Goal: Transaction & Acquisition: Purchase product/service

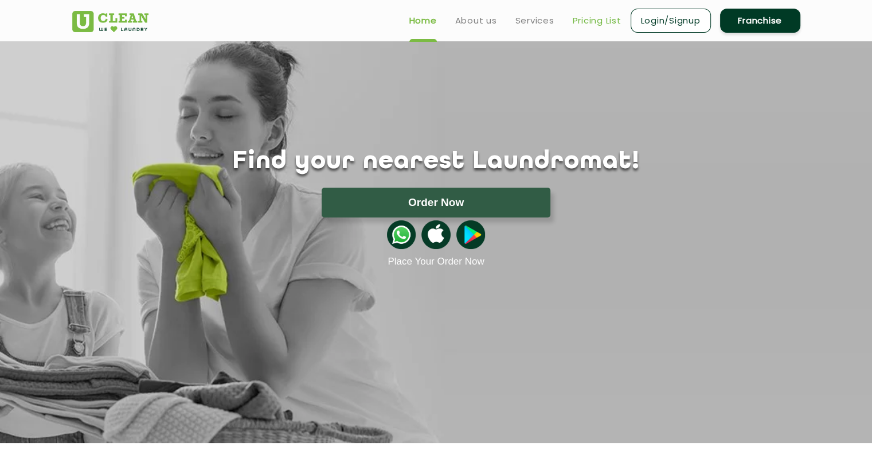
click at [594, 21] on link "Pricing List" at bounding box center [597, 21] width 49 height 14
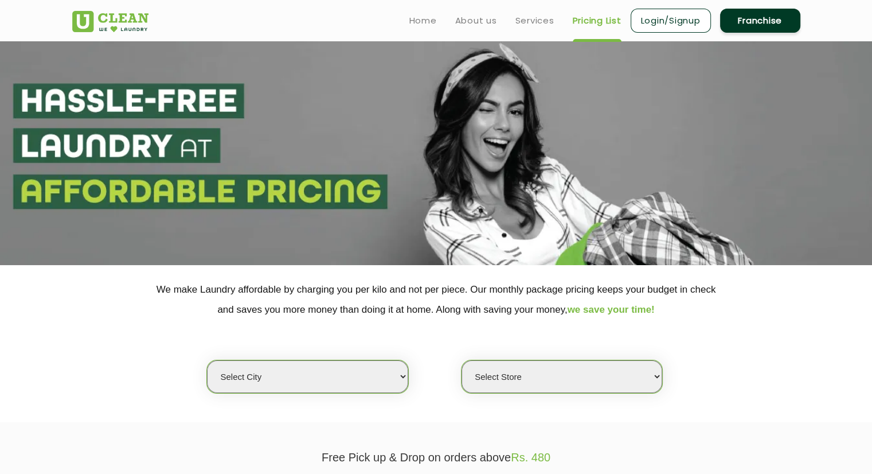
select select "0"
click at [537, 16] on link "Services" at bounding box center [535, 21] width 39 height 14
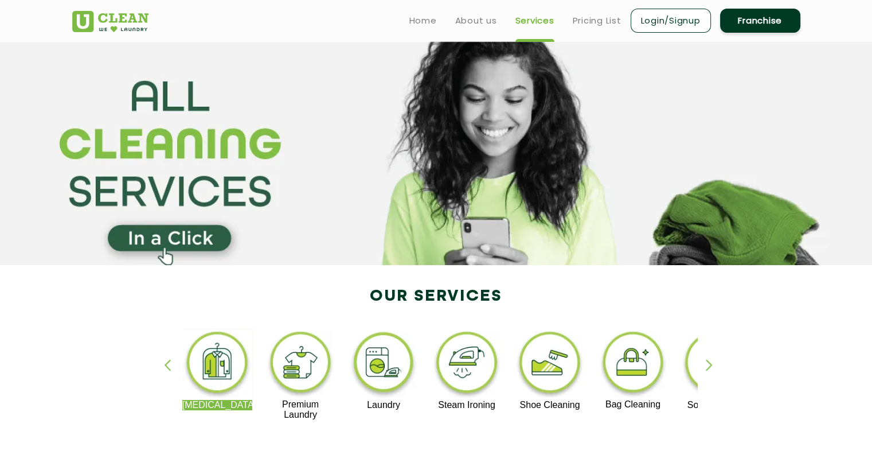
click at [466, 28] on ul "Home About us Services Pricing List Login/Signup Franchise" at bounding box center [600, 20] width 400 height 27
click at [466, 22] on link "About us" at bounding box center [476, 21] width 42 height 14
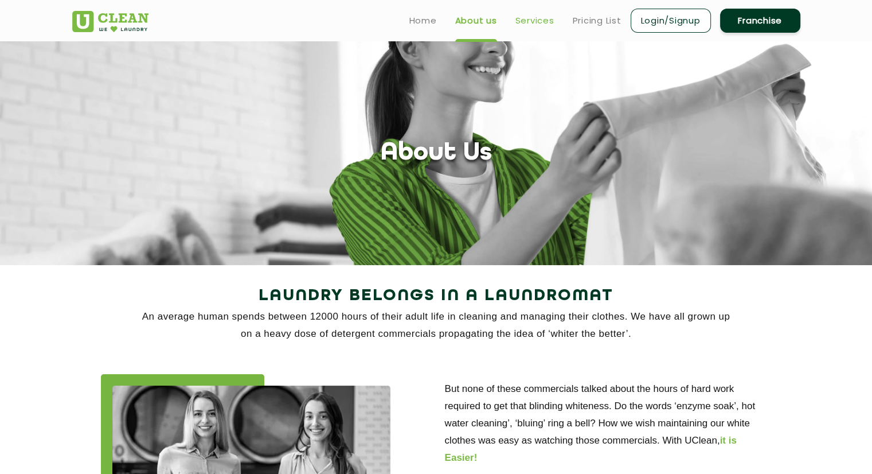
click at [519, 14] on link "Services" at bounding box center [535, 21] width 39 height 14
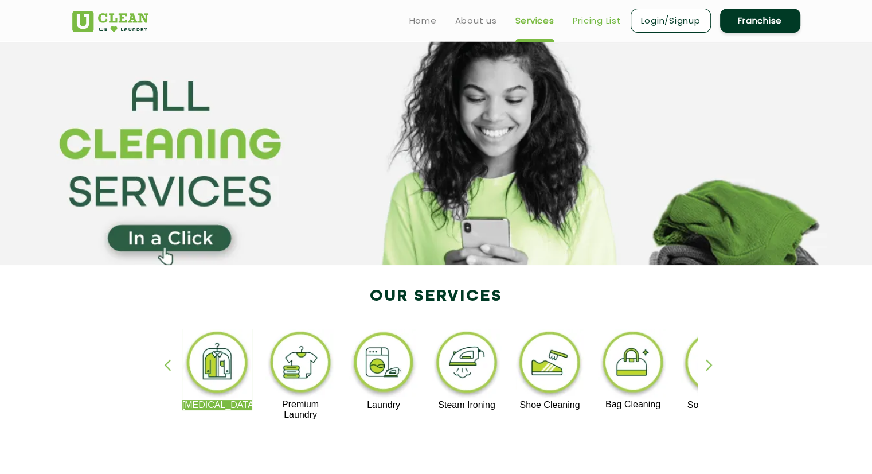
click at [589, 18] on link "Pricing List" at bounding box center [597, 21] width 49 height 14
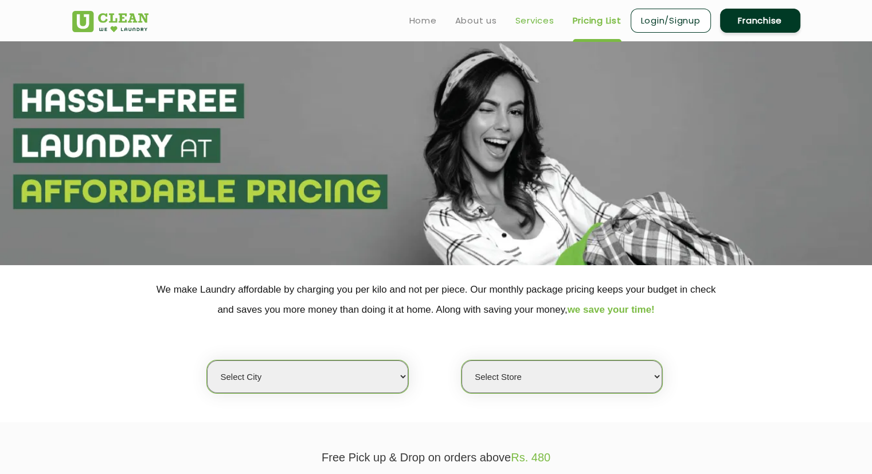
click at [528, 21] on link "Services" at bounding box center [535, 21] width 39 height 14
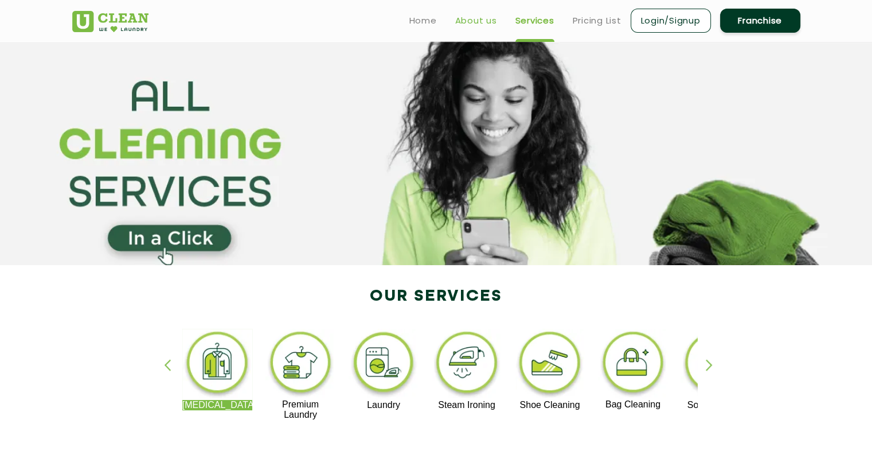
click at [481, 16] on link "About us" at bounding box center [476, 21] width 42 height 14
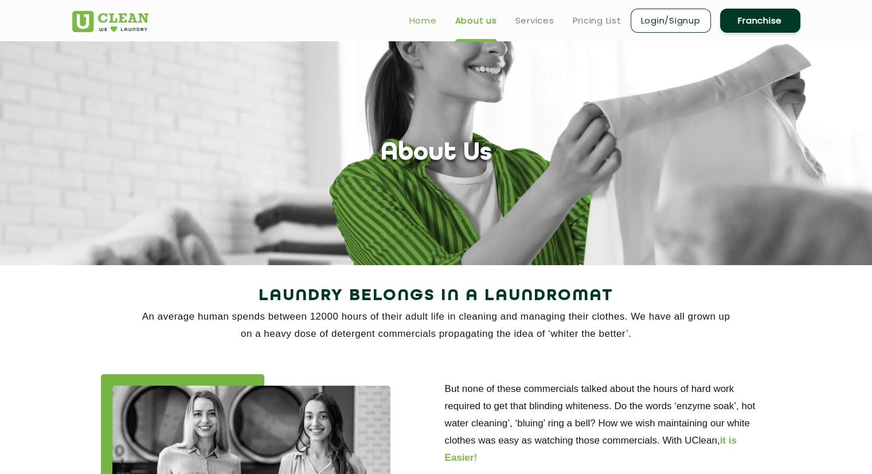
click at [415, 18] on link "Home" at bounding box center [424, 21] width 28 height 14
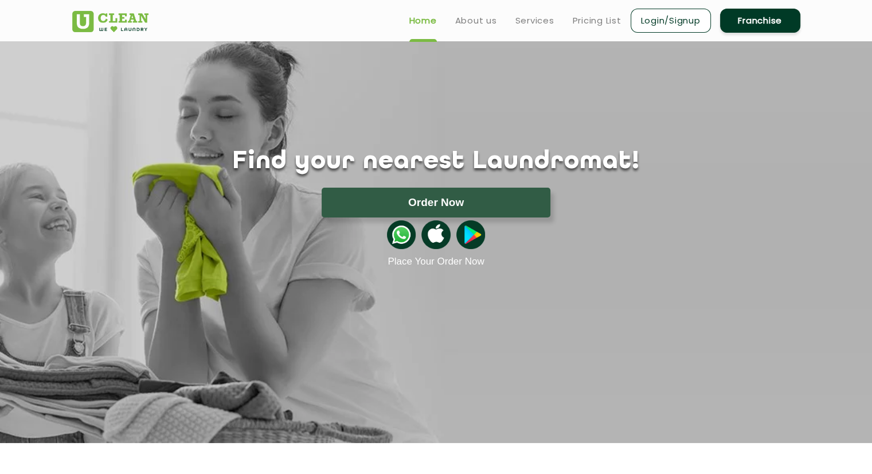
click at [745, 24] on link "Franchise" at bounding box center [760, 21] width 80 height 24
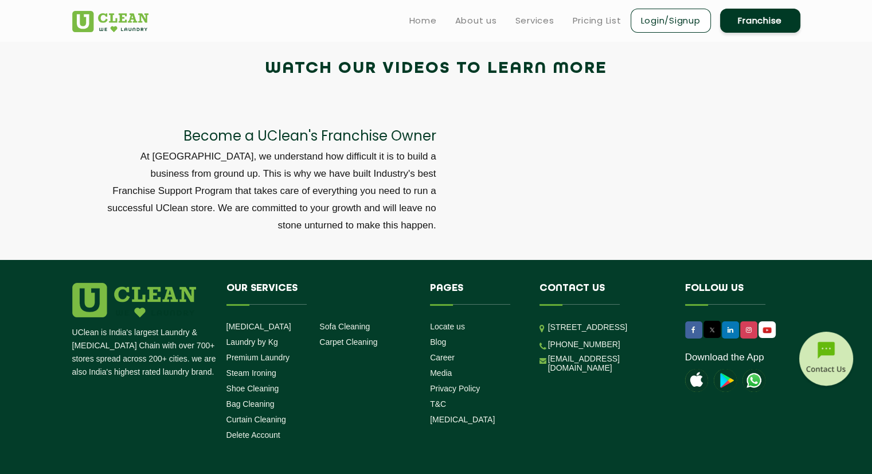
scroll to position [3869, 0]
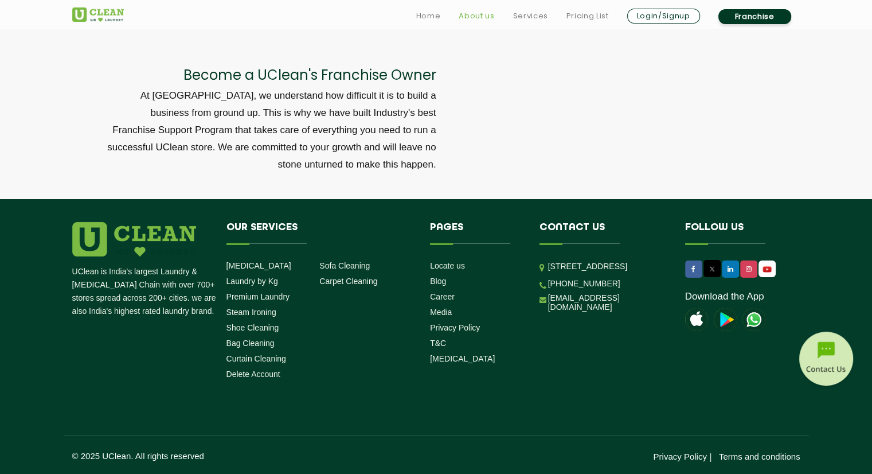
click at [489, 11] on link "About us" at bounding box center [477, 16] width 36 height 14
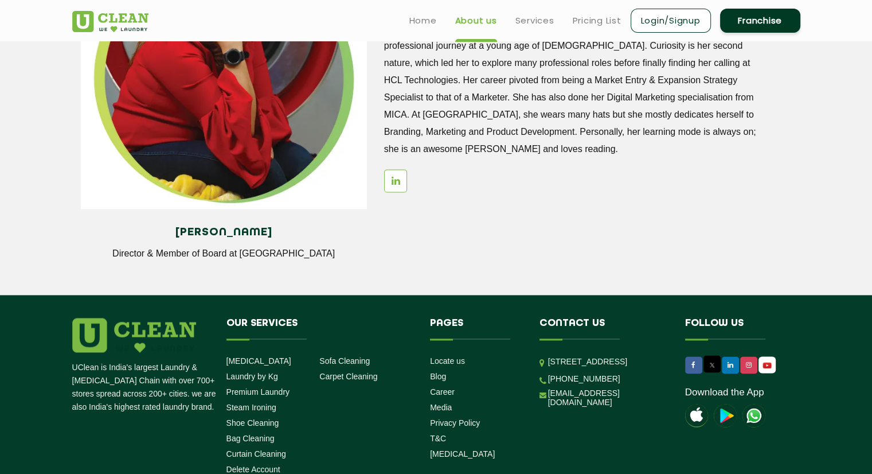
scroll to position [1481, 0]
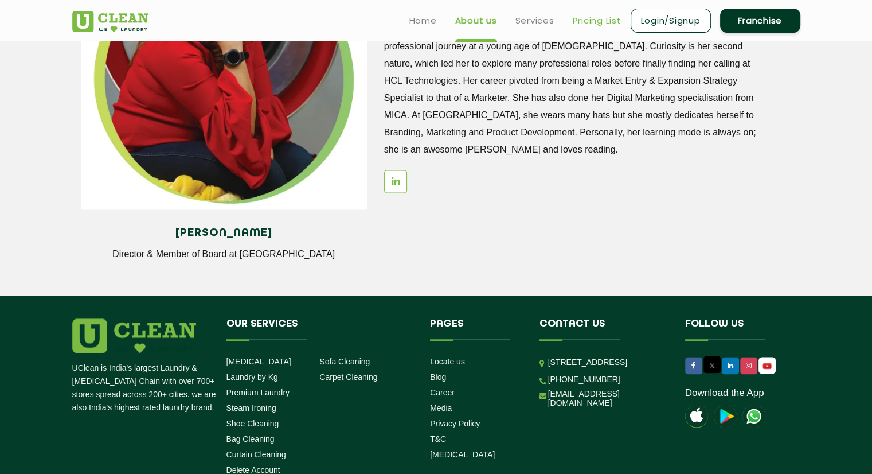
click at [592, 23] on link "Pricing List" at bounding box center [597, 21] width 49 height 14
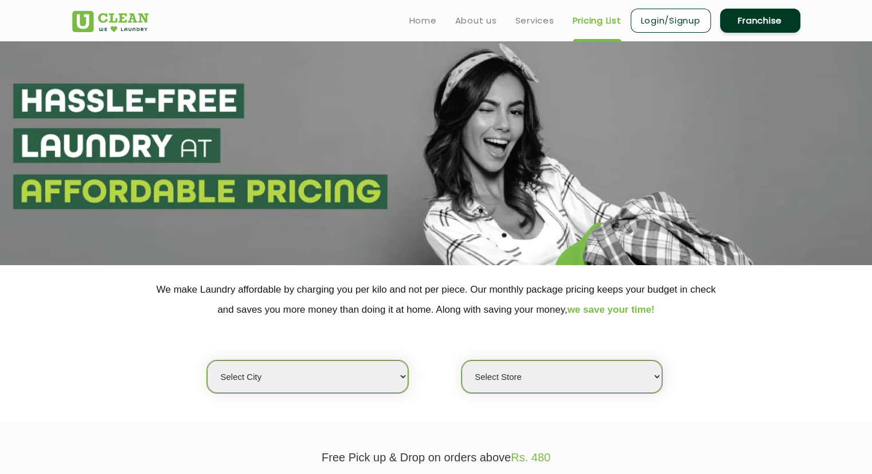
click at [375, 384] on select "Select city Aalo Agartala Agra Ahmedabad Akola Aligarh Alwar - UClean Select Am…" at bounding box center [307, 376] width 201 height 33
click at [440, 332] on div "Select city Aalo Agartala Agra Ahmedabad Akola Aligarh Alwar - UClean Select Am…" at bounding box center [437, 357] width 746 height 74
click at [613, 306] on span "we save your time!" at bounding box center [611, 309] width 87 height 11
click at [605, 312] on span "we save your time!" at bounding box center [611, 309] width 87 height 11
click at [420, 20] on link "Home" at bounding box center [424, 21] width 28 height 14
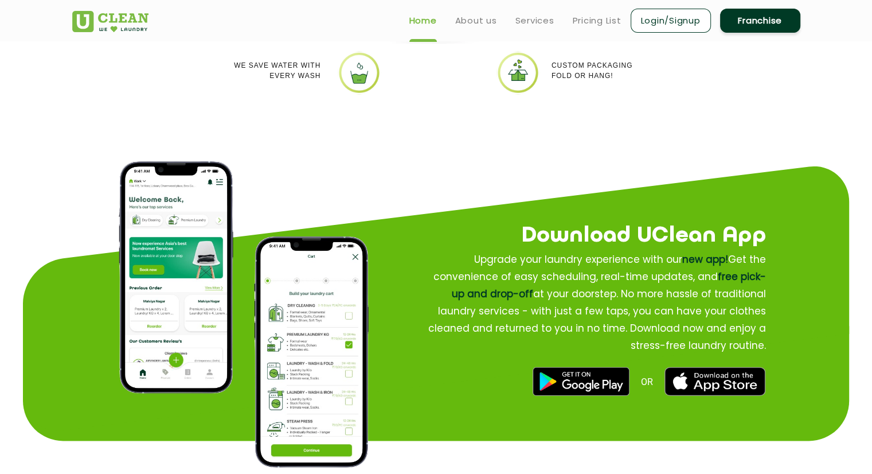
scroll to position [1261, 0]
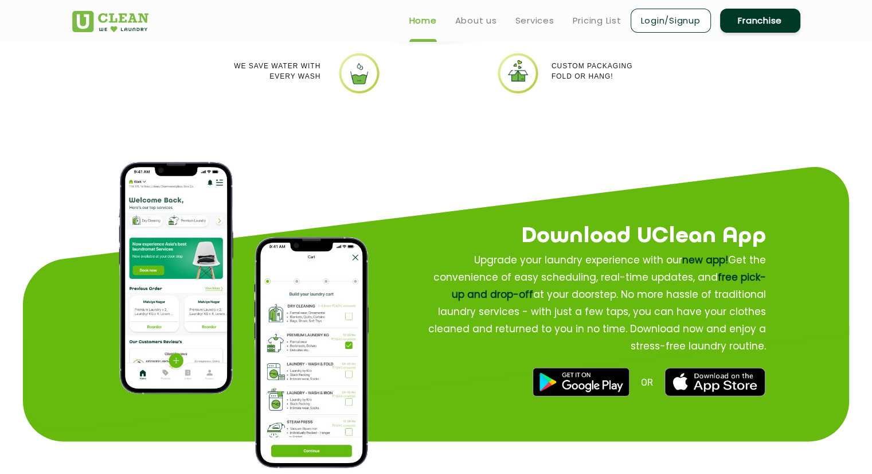
click at [520, 225] on h2 "Download UClean App" at bounding box center [574, 236] width 383 height 34
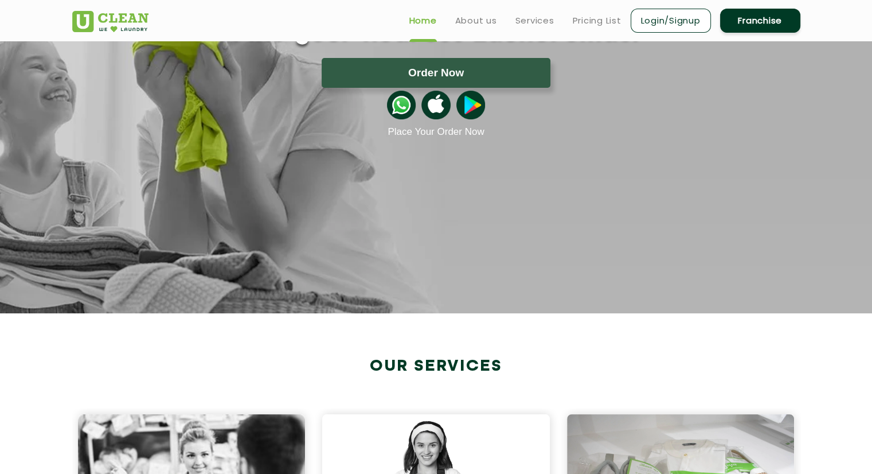
scroll to position [0, 0]
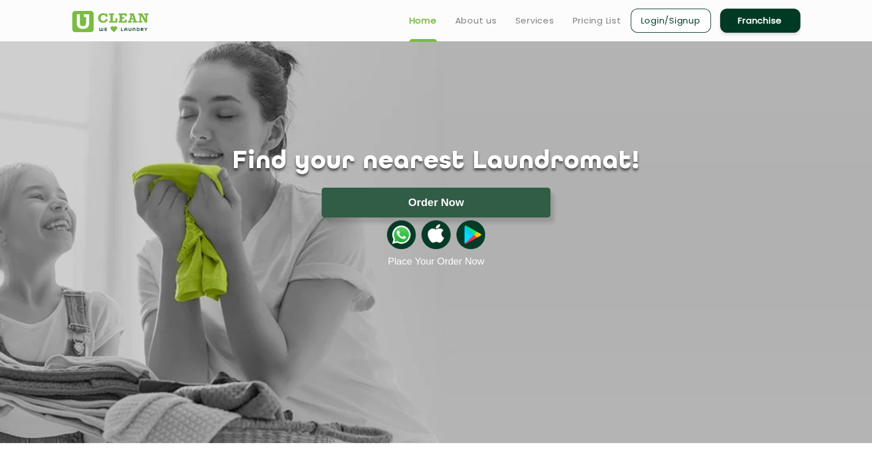
click at [665, 21] on link "Login/Signup" at bounding box center [671, 21] width 80 height 24
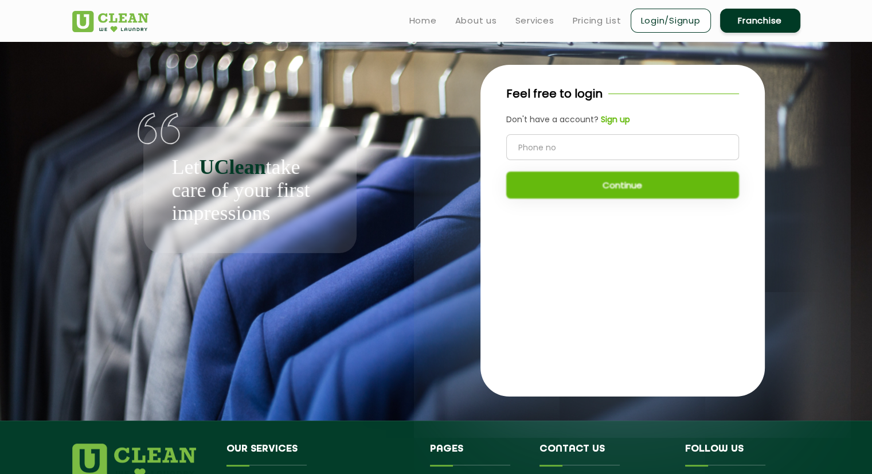
click at [665, 21] on link "Login/Signup" at bounding box center [671, 21] width 80 height 24
click at [660, 20] on link "Login/Signup" at bounding box center [671, 21] width 80 height 24
click at [693, 21] on link "Login/Signup" at bounding box center [671, 21] width 80 height 24
click at [603, 150] on input "tel" at bounding box center [623, 147] width 233 height 26
click at [821, 15] on header "Home About us Services Pricing List Login/Signup Franchise" at bounding box center [436, 20] width 872 height 41
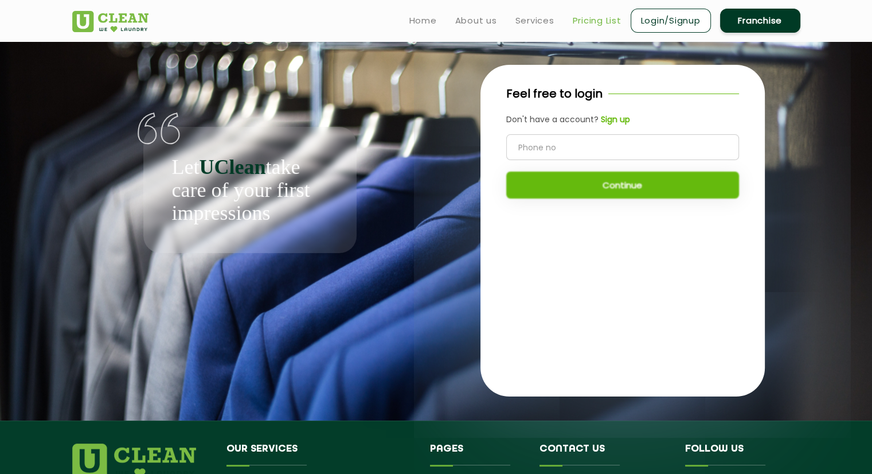
click at [603, 25] on link "Pricing List" at bounding box center [597, 21] width 49 height 14
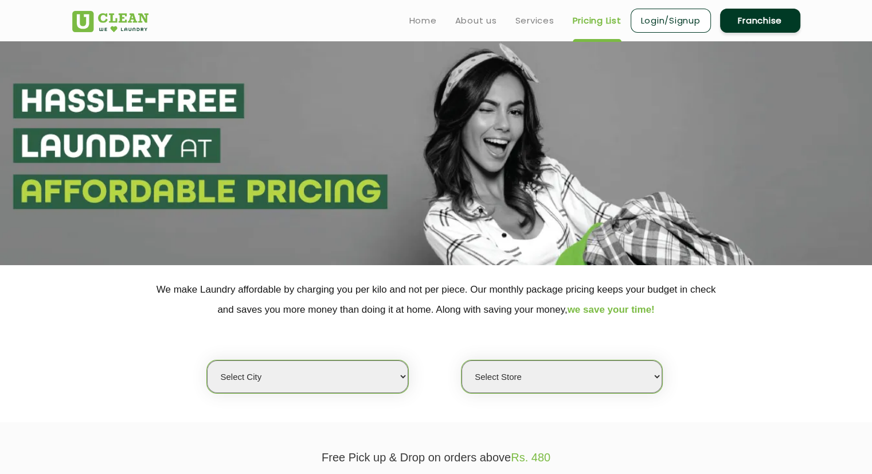
select select "0"
click at [475, 282] on p "We make Laundry affordable by charging you per kilo and not per piece. Our mont…" at bounding box center [436, 299] width 729 height 40
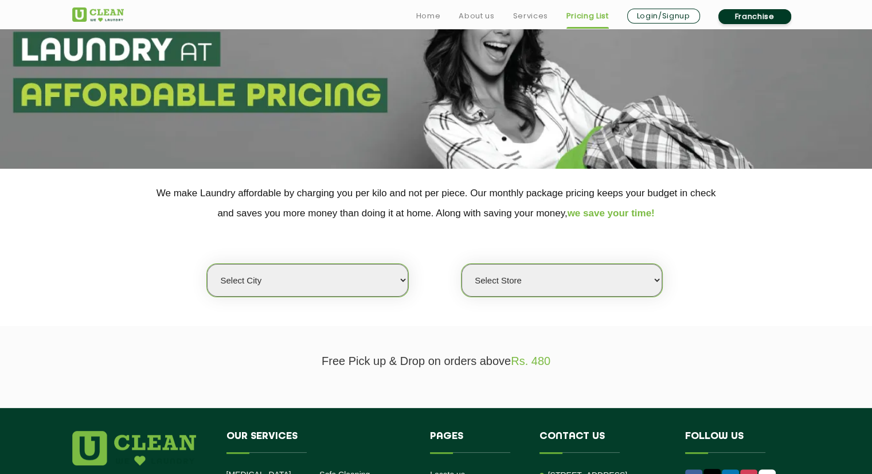
scroll to position [98, 0]
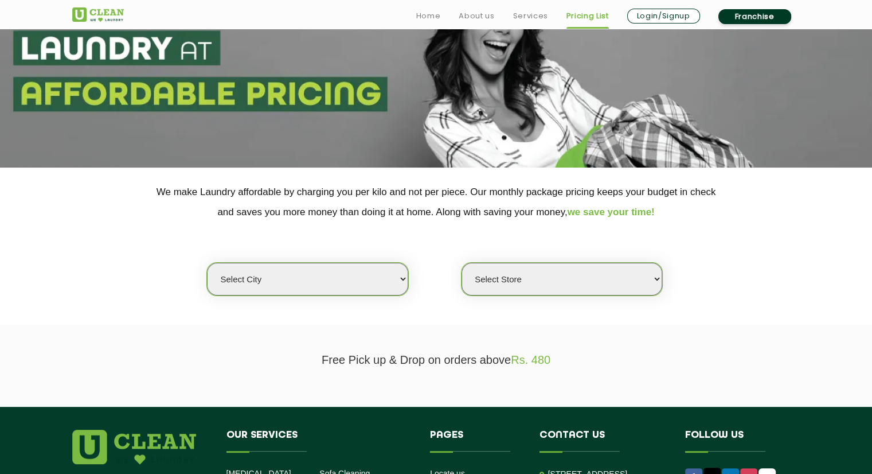
click at [343, 288] on select "Select city [GEOGRAPHIC_DATA] [GEOGRAPHIC_DATA] [GEOGRAPHIC_DATA] [GEOGRAPHIC_D…" at bounding box center [307, 279] width 201 height 33
click at [437, 229] on div "Select city [GEOGRAPHIC_DATA] [GEOGRAPHIC_DATA] [GEOGRAPHIC_DATA] [GEOGRAPHIC_D…" at bounding box center [437, 259] width 746 height 74
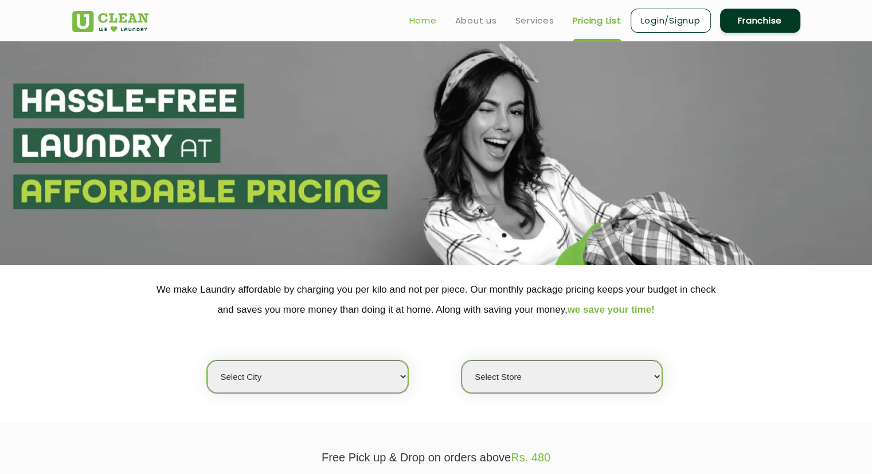
click at [427, 17] on link "Home" at bounding box center [424, 21] width 28 height 14
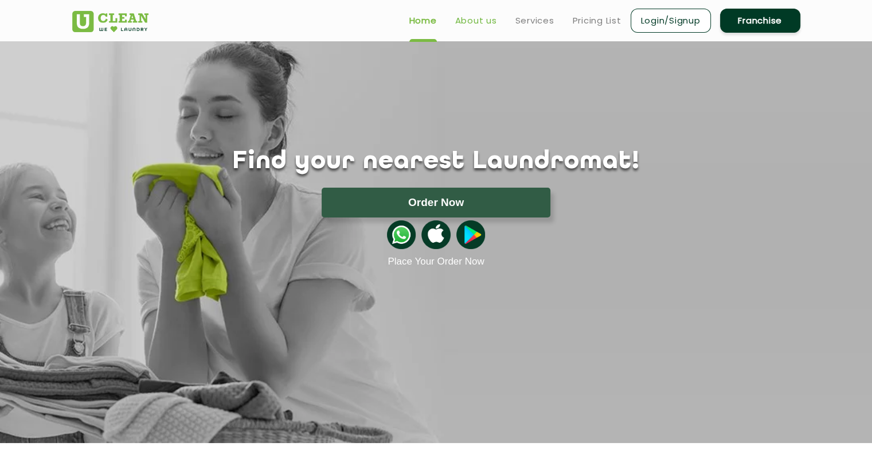
click at [473, 16] on link "About us" at bounding box center [476, 21] width 42 height 14
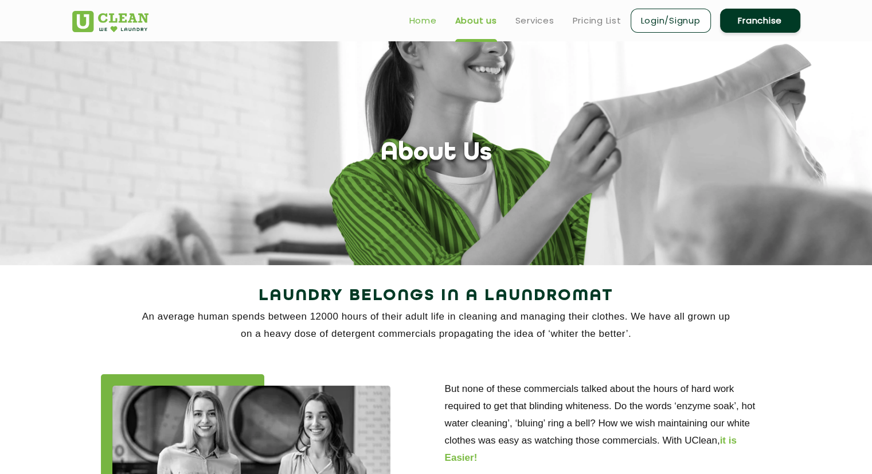
click at [424, 21] on link "Home" at bounding box center [424, 21] width 28 height 14
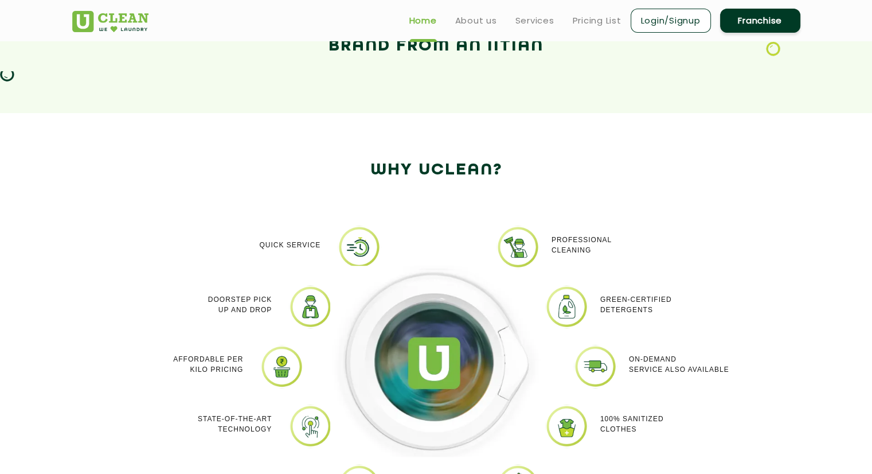
scroll to position [839, 0]
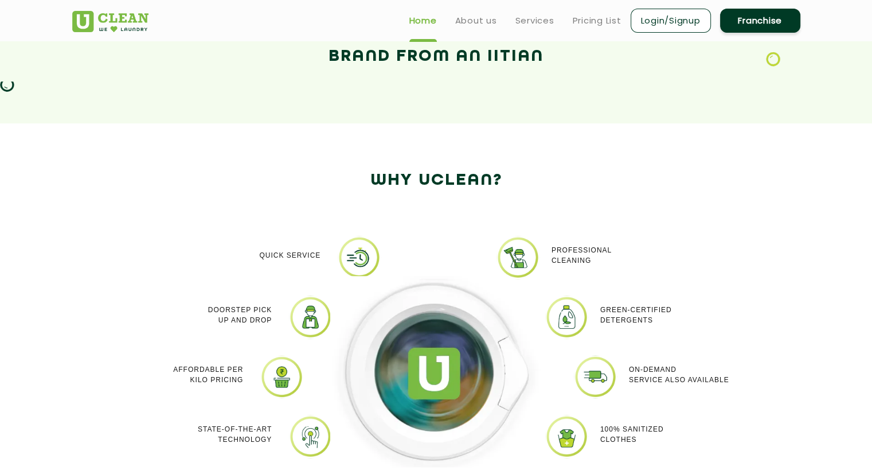
click at [669, 21] on link "Login/Signup" at bounding box center [671, 21] width 80 height 24
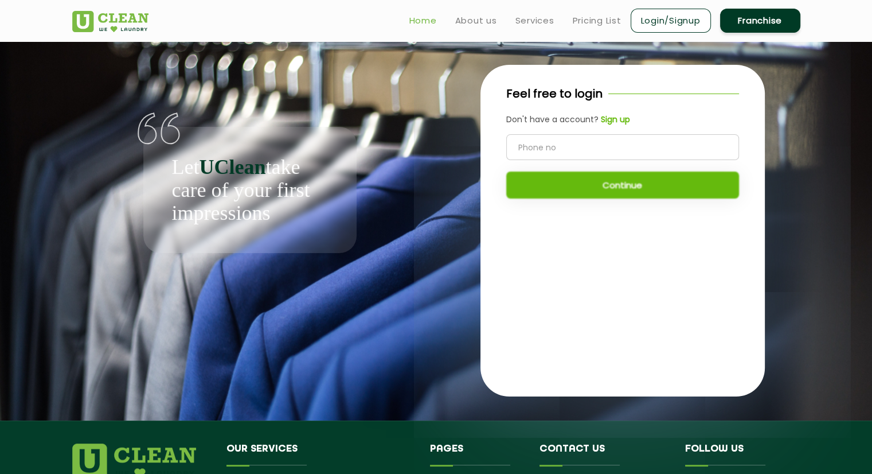
click at [427, 18] on link "Home" at bounding box center [424, 21] width 28 height 14
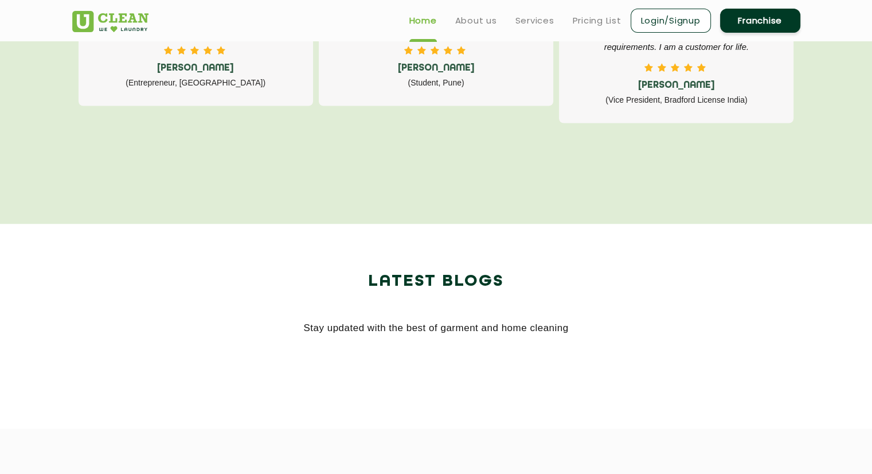
scroll to position [2030, 0]
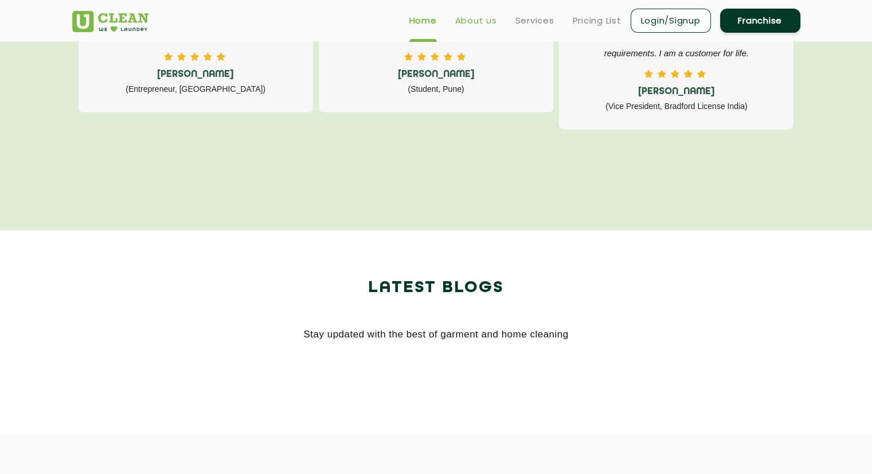
click at [470, 25] on link "About us" at bounding box center [476, 21] width 42 height 14
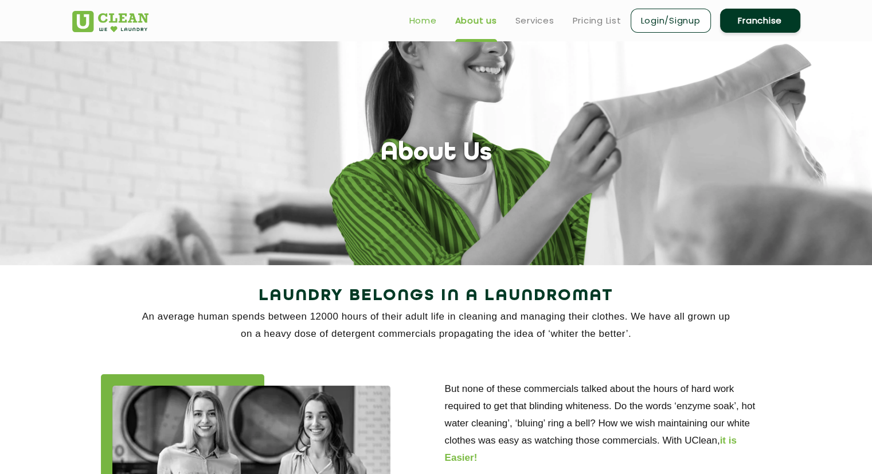
click at [419, 17] on link "Home" at bounding box center [424, 21] width 28 height 14
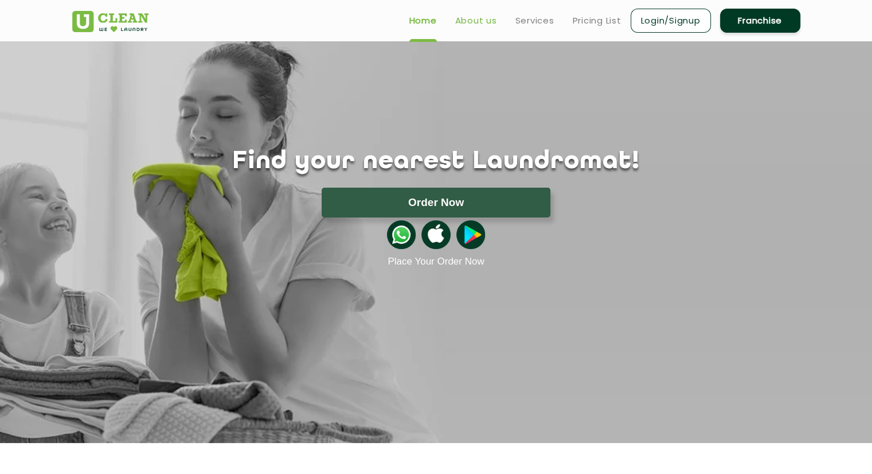
click at [480, 14] on link "About us" at bounding box center [476, 21] width 42 height 14
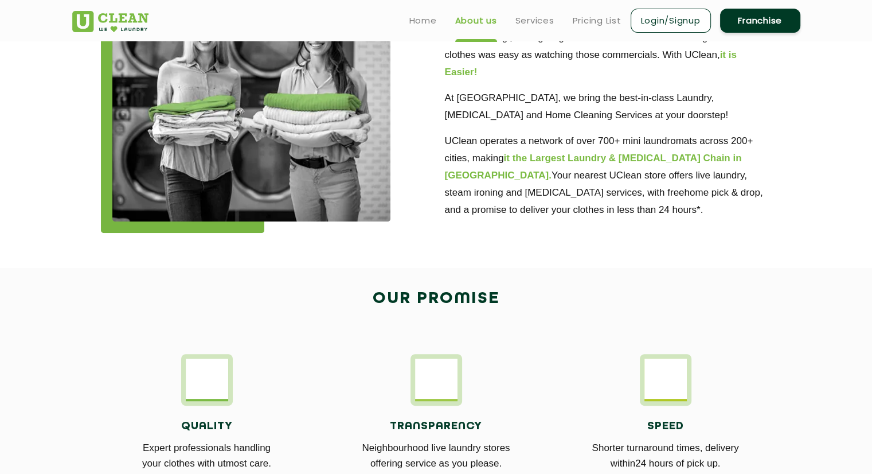
scroll to position [360, 0]
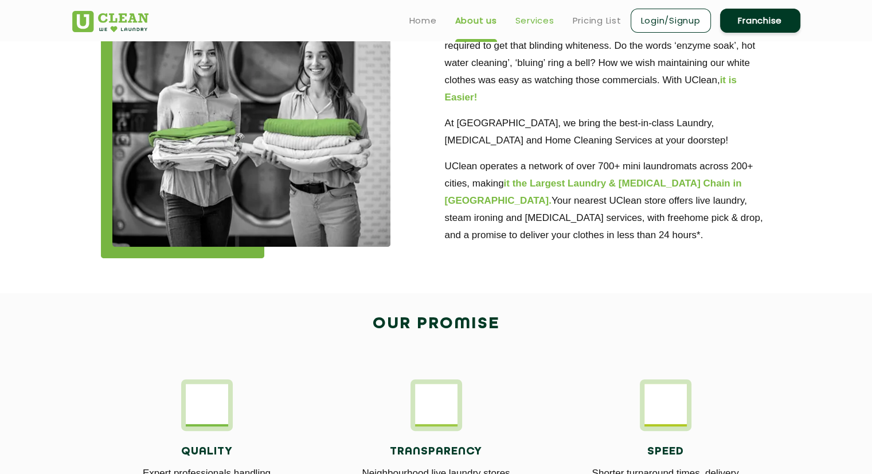
click at [540, 17] on link "Services" at bounding box center [535, 21] width 39 height 14
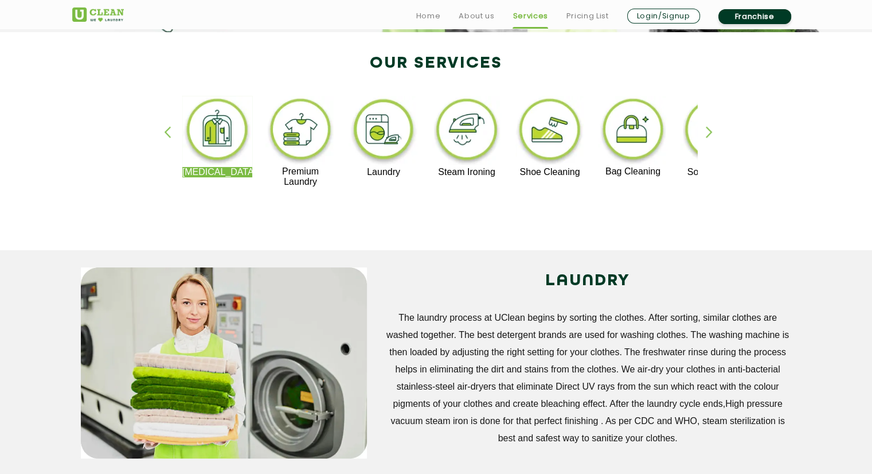
scroll to position [233, 0]
click at [221, 131] on img at bounding box center [217, 130] width 71 height 71
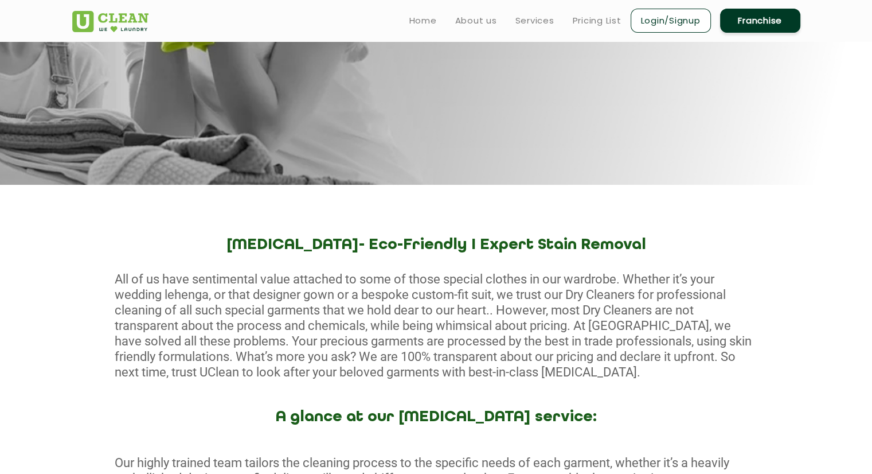
scroll to position [185, 0]
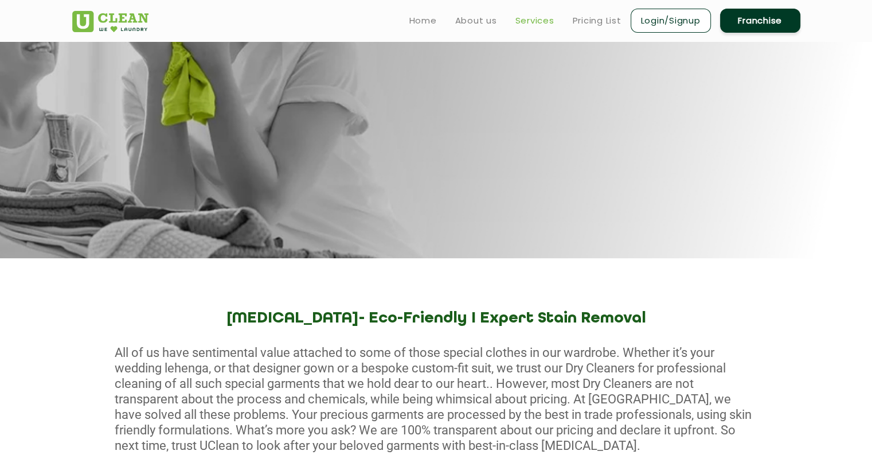
click at [528, 21] on link "Services" at bounding box center [535, 21] width 39 height 14
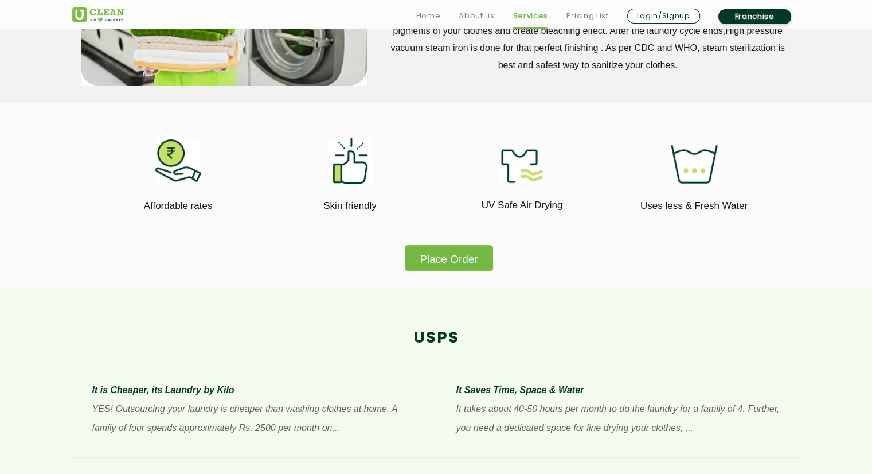
scroll to position [607, 0]
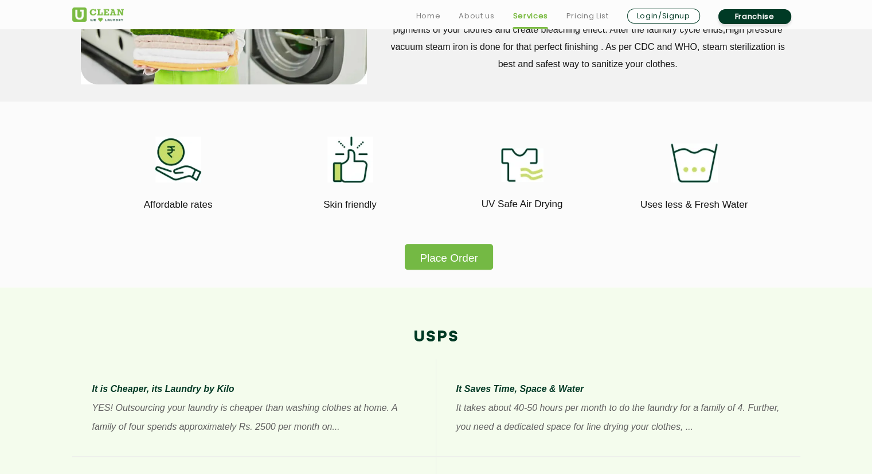
click at [457, 247] on button "Place Order" at bounding box center [449, 257] width 88 height 26
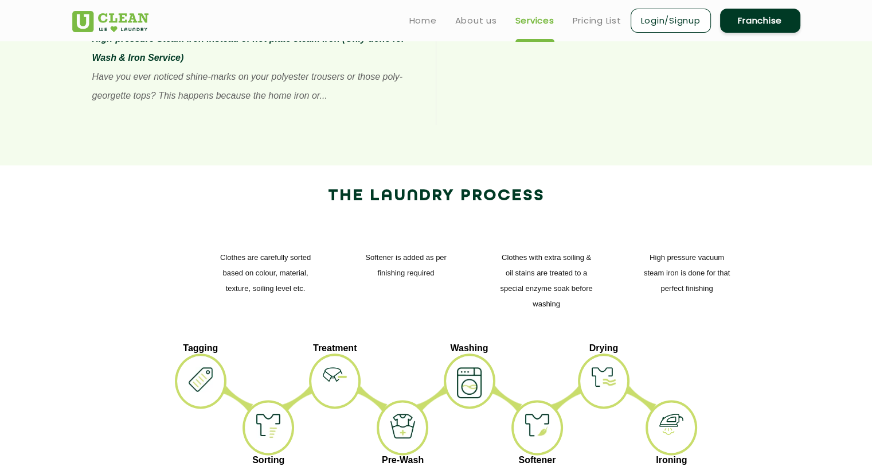
scroll to position [1248, 0]
